Goal: Information Seeking & Learning: Check status

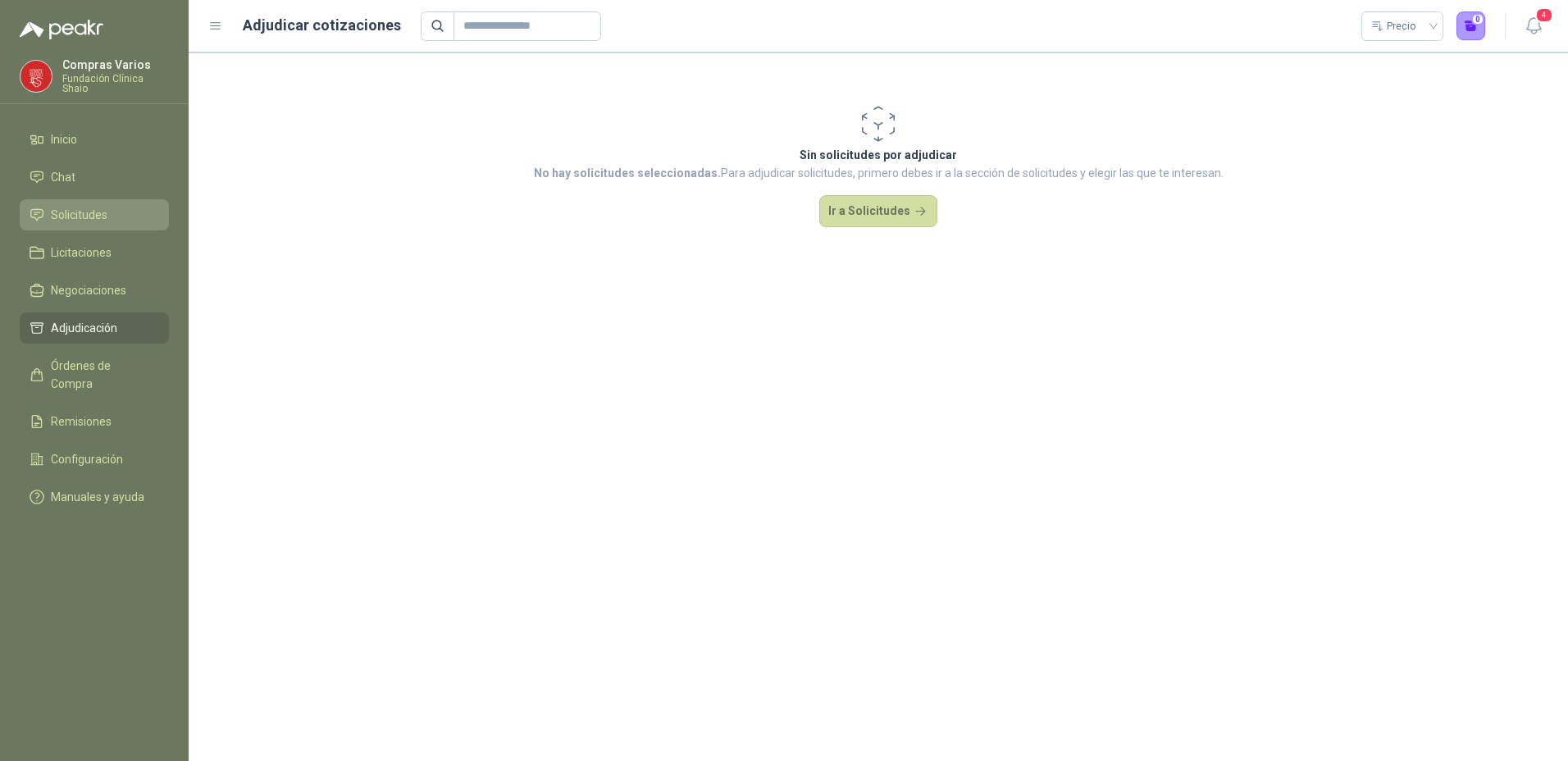
click at [89, 210] on span "Solicitudes" at bounding box center [79, 215] width 57 height 18
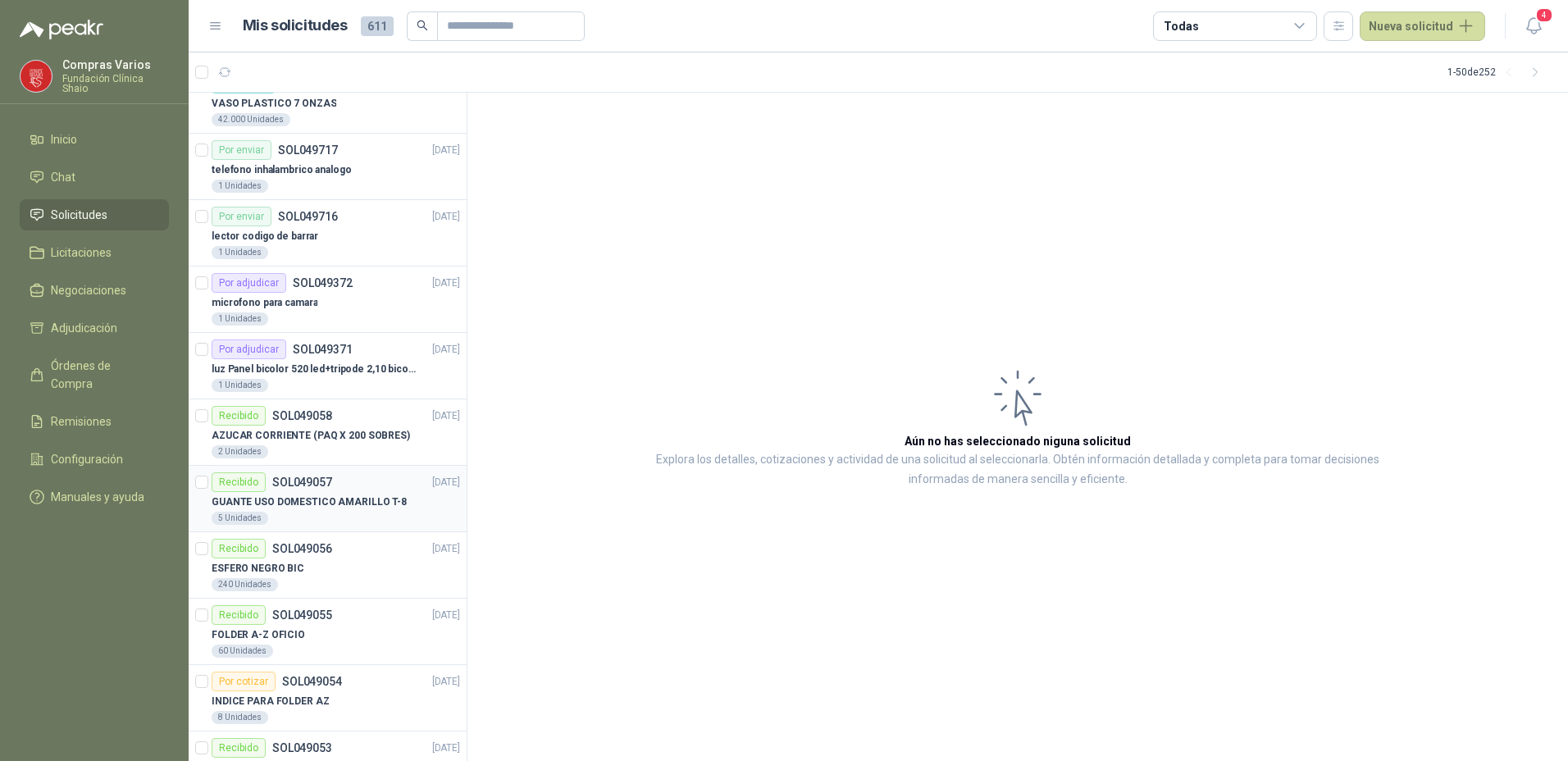
scroll to position [985, 0]
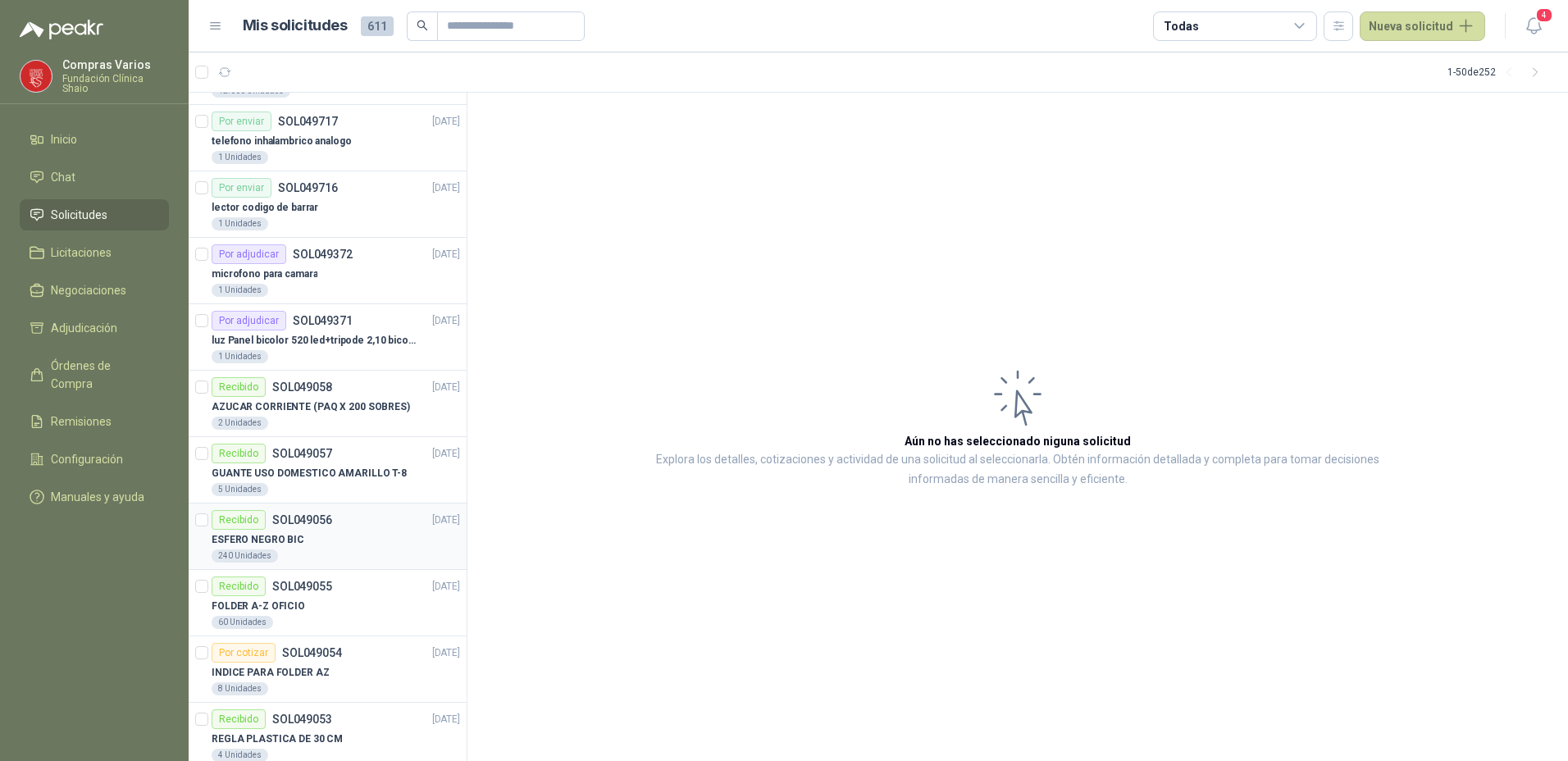
click at [306, 539] on div "ESFERO NEGRO BIC" at bounding box center [336, 539] width 249 height 20
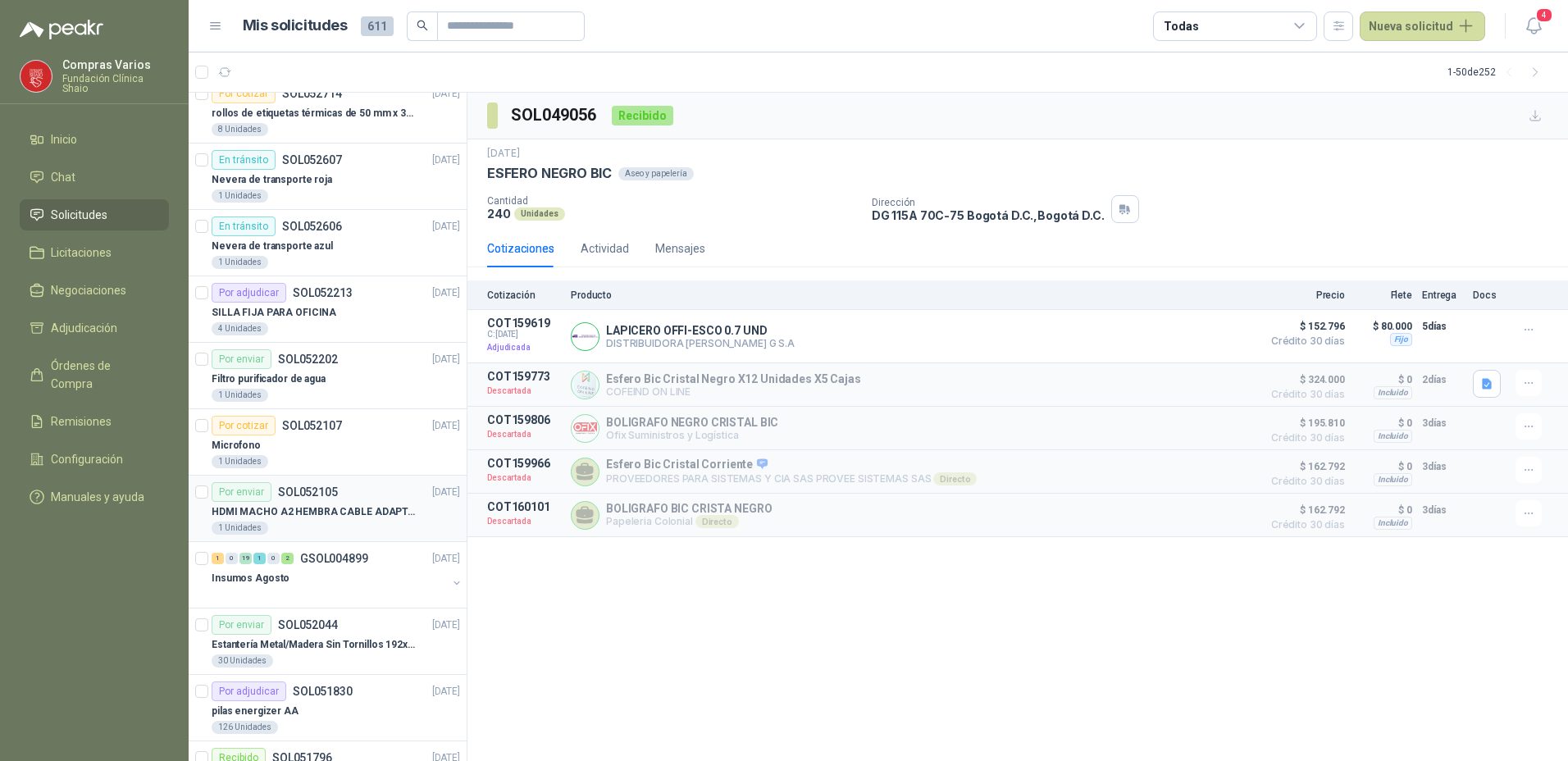
scroll to position [164, 0]
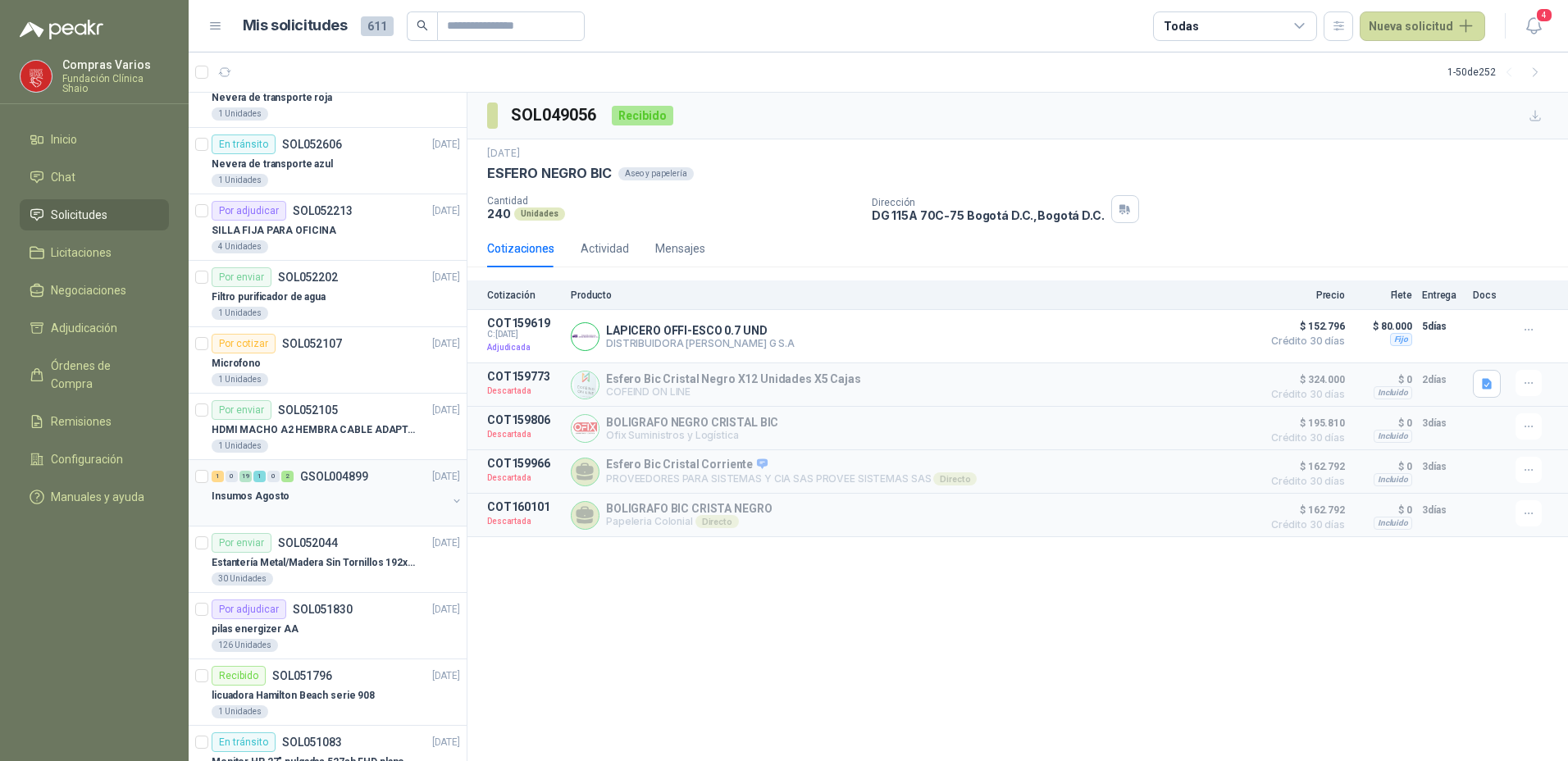
click at [341, 509] on div at bounding box center [329, 512] width 235 height 13
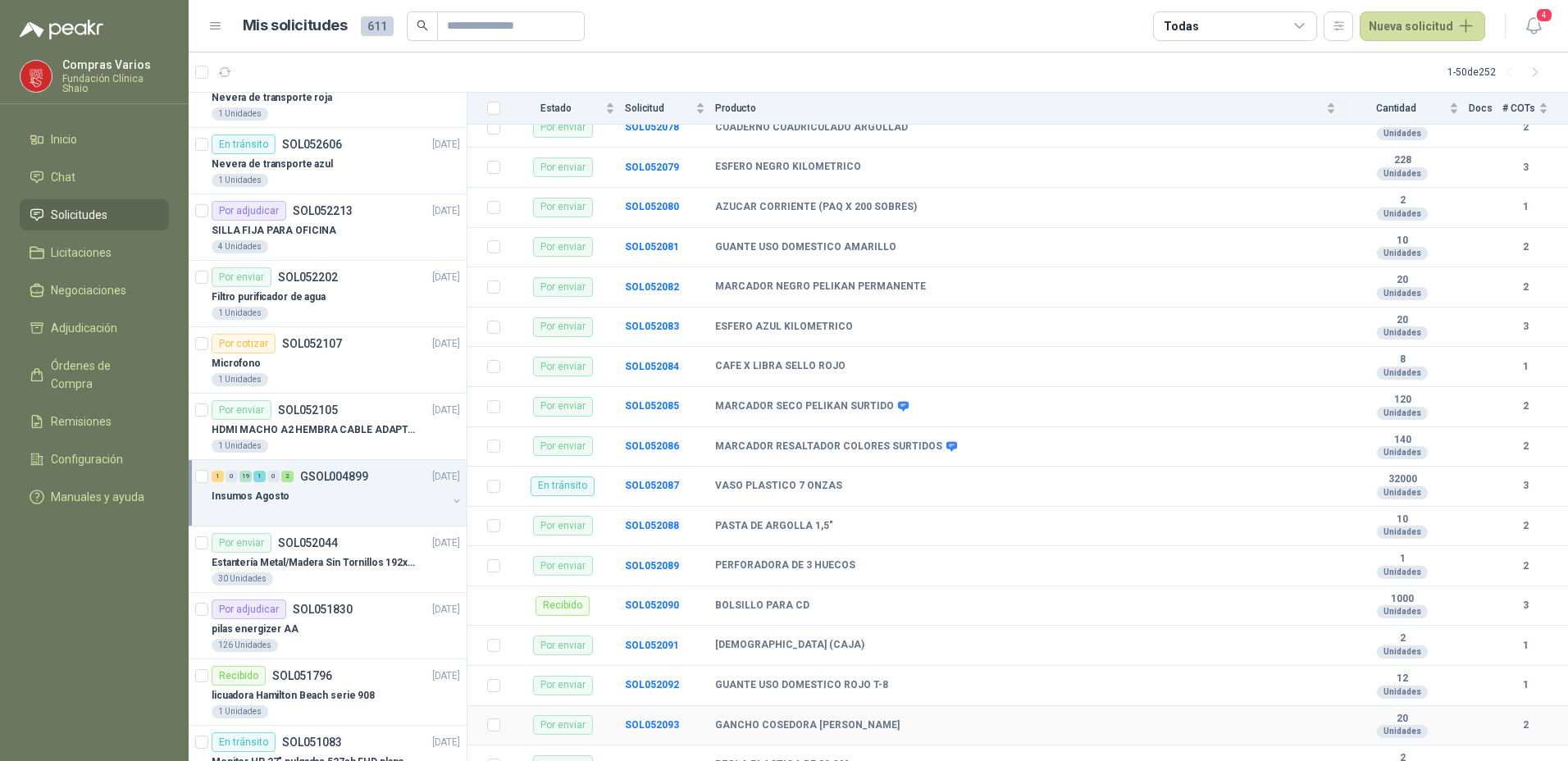
scroll to position [157, 0]
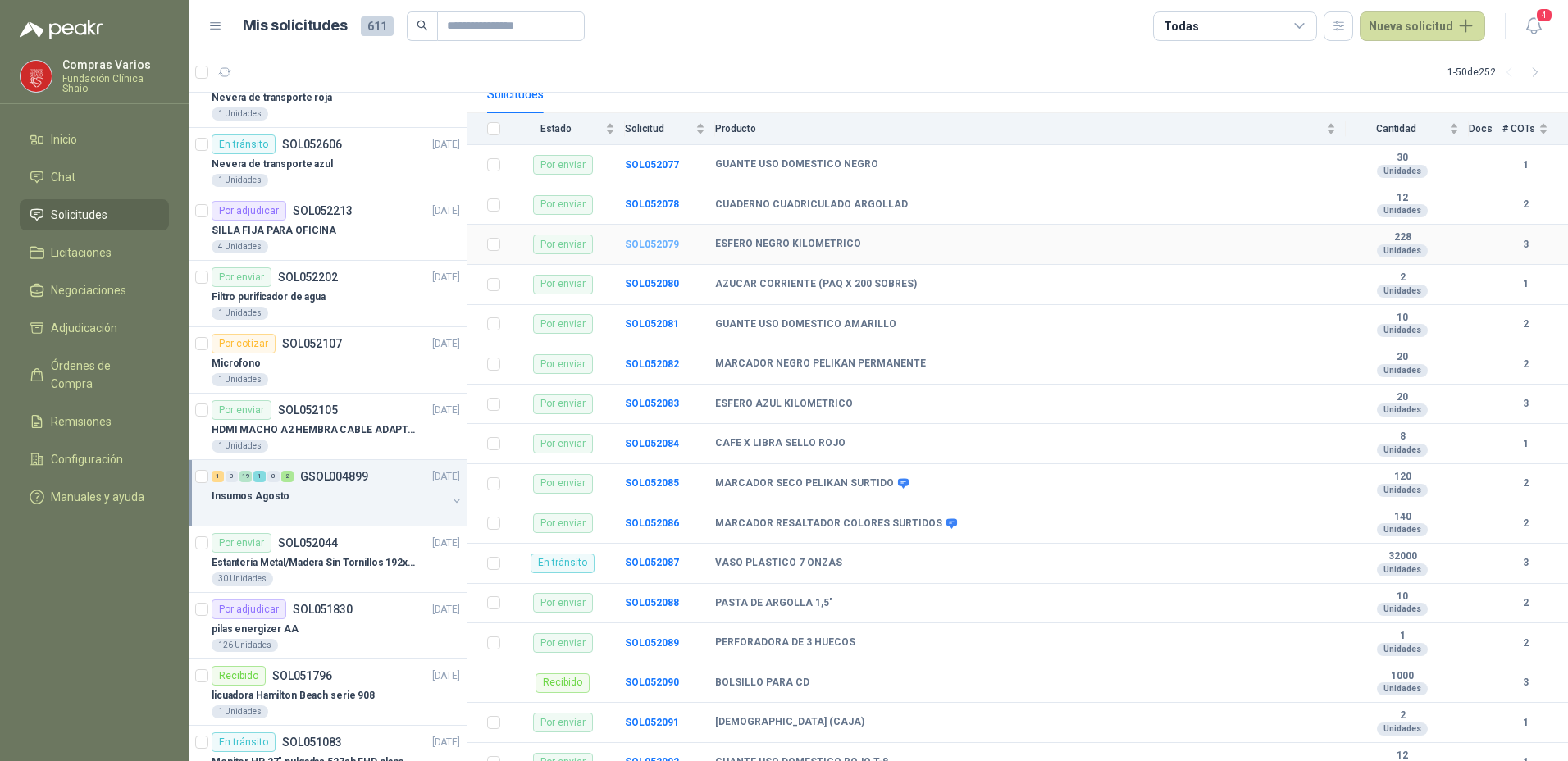
click at [642, 240] on b "SOL052079" at bounding box center [652, 245] width 54 height 12
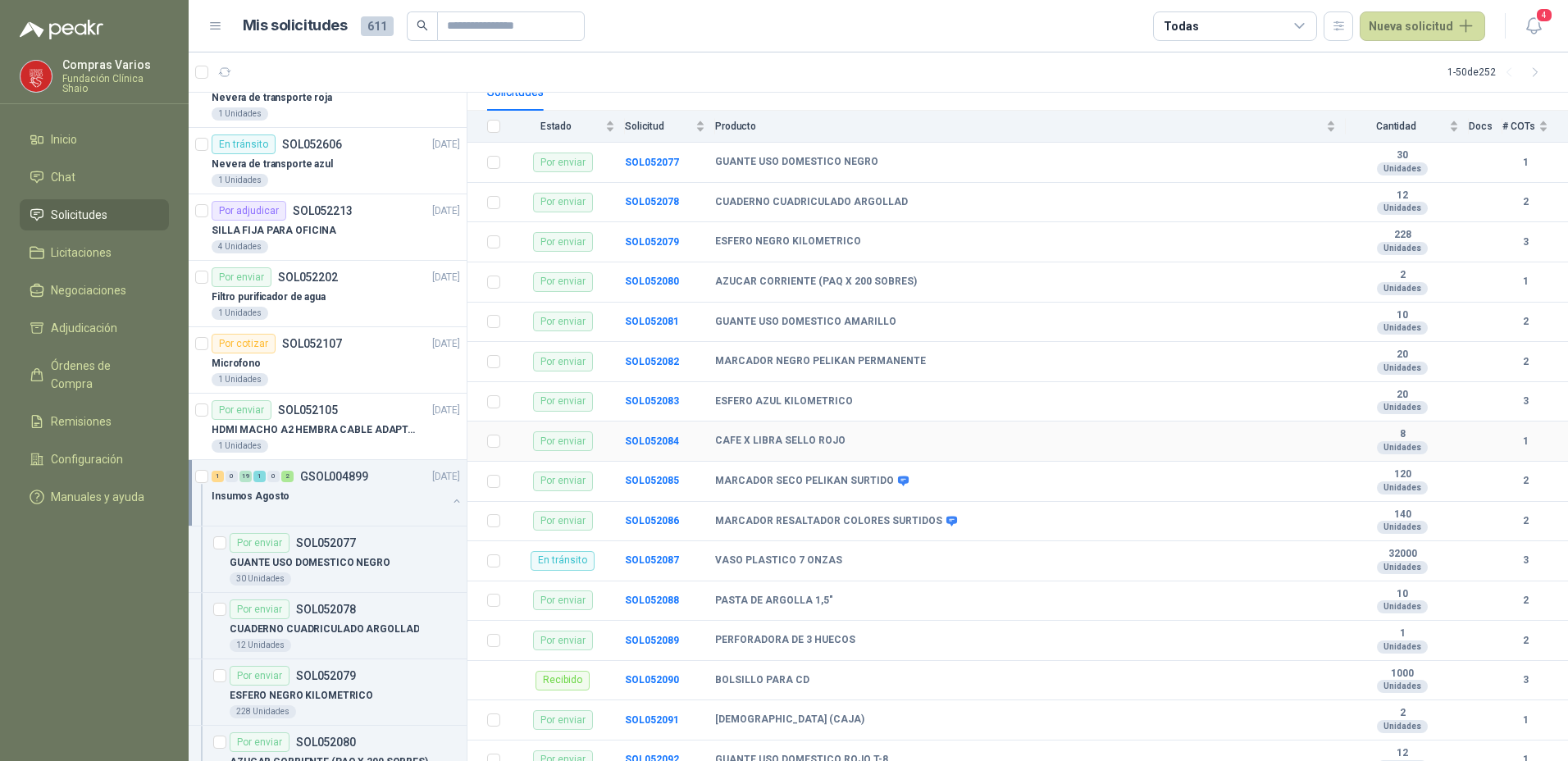
scroll to position [164, 0]
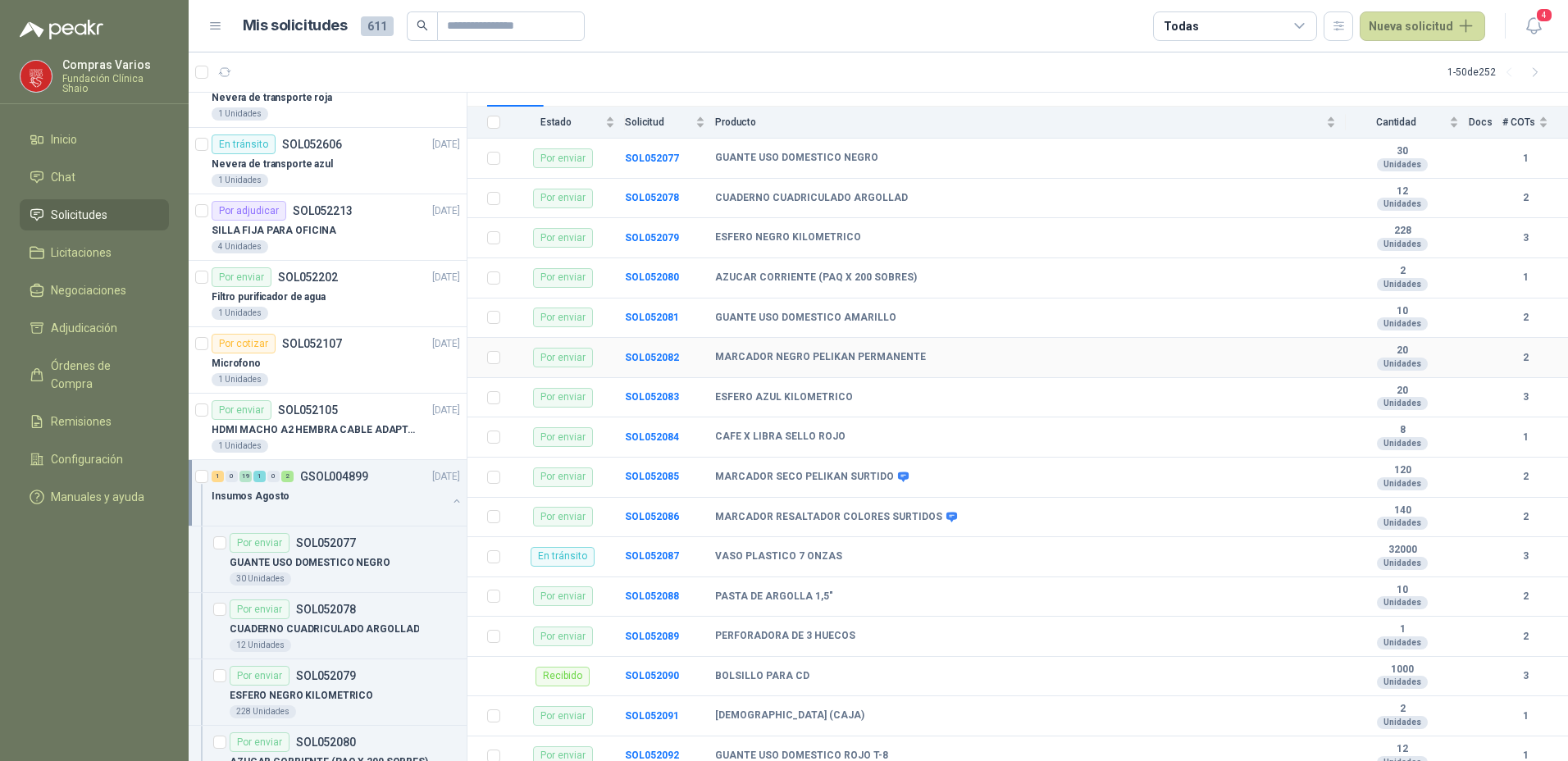
click at [565, 356] on div "Por enviar" at bounding box center [563, 357] width 59 height 20
click at [637, 354] on b "SOL052082" at bounding box center [652, 358] width 54 height 12
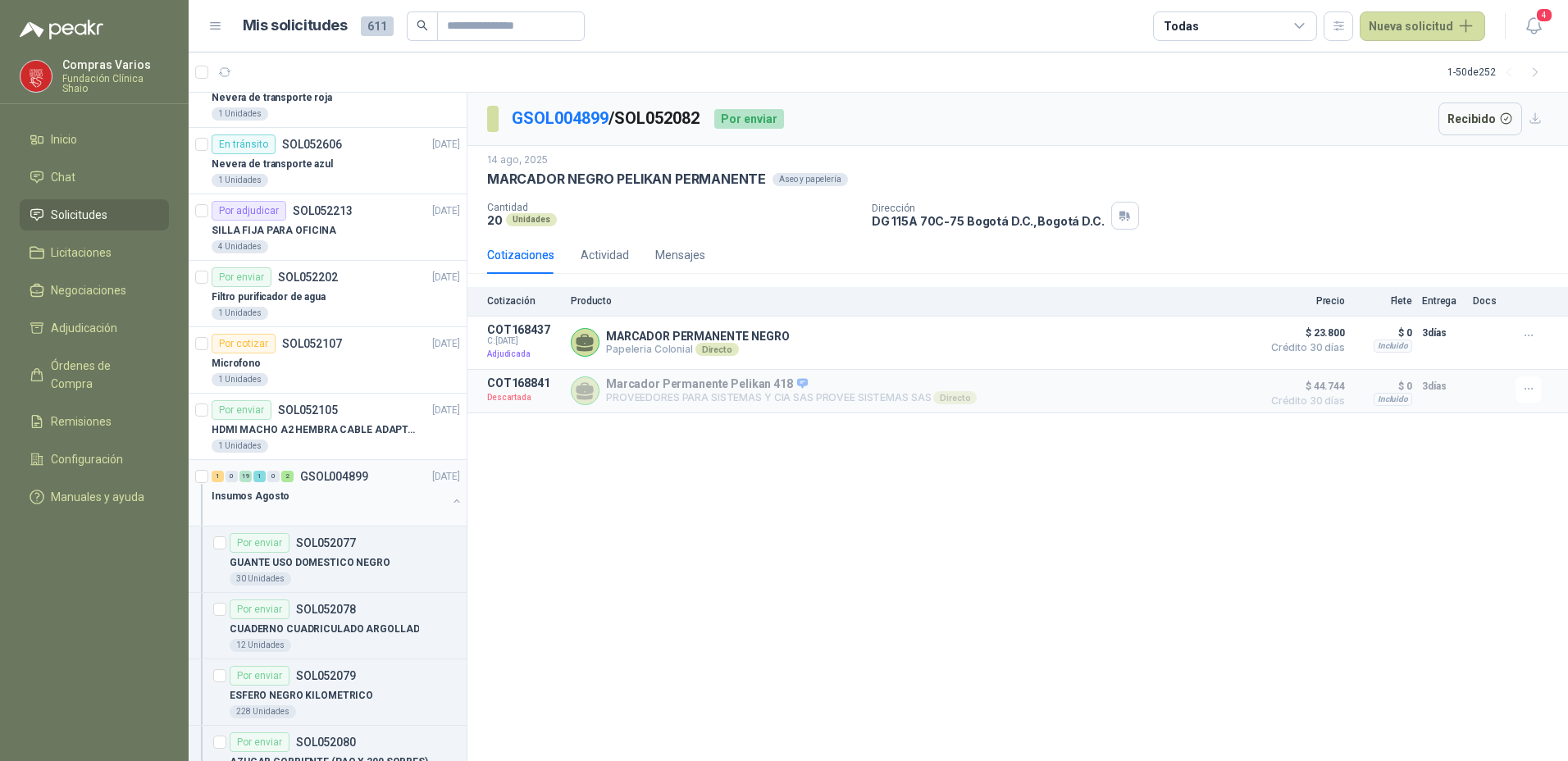
click at [432, 507] on div at bounding box center [329, 512] width 235 height 13
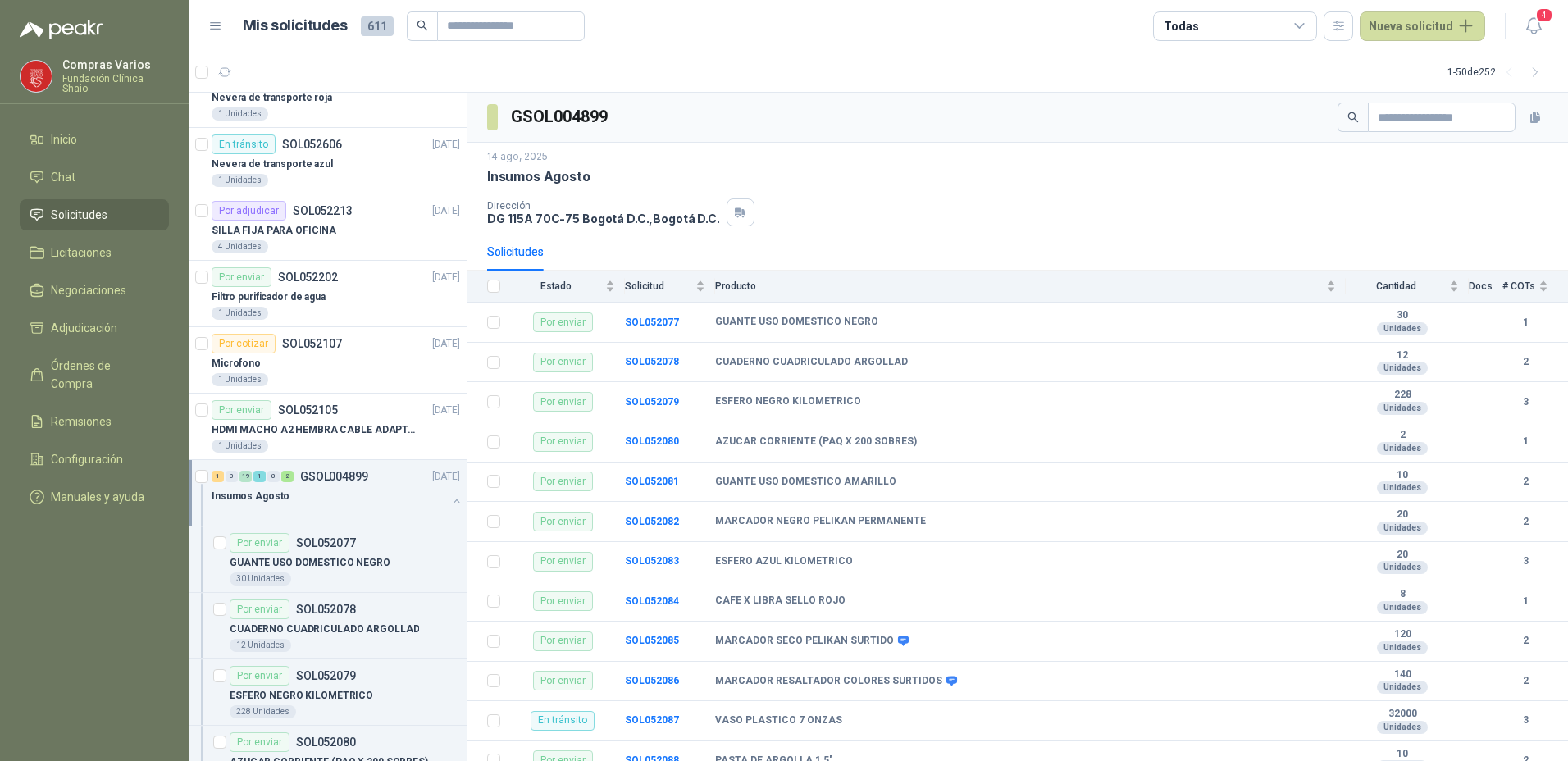
click at [312, 478] on p "GSOL004899" at bounding box center [334, 477] width 68 height 12
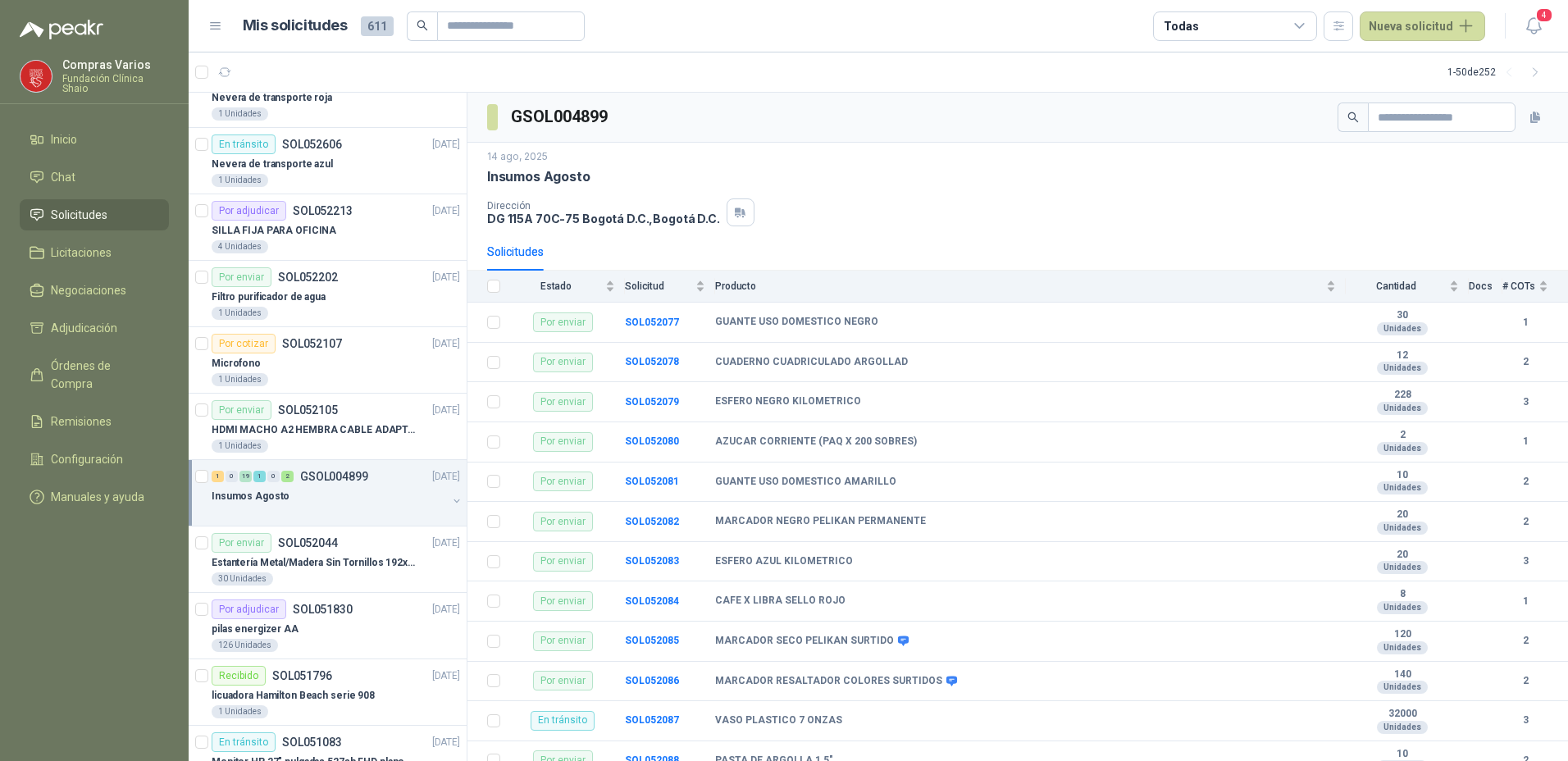
scroll to position [1, 0]
click at [352, 476] on p "GSOL004899" at bounding box center [334, 476] width 68 height 12
